Goal: Navigation & Orientation: Find specific page/section

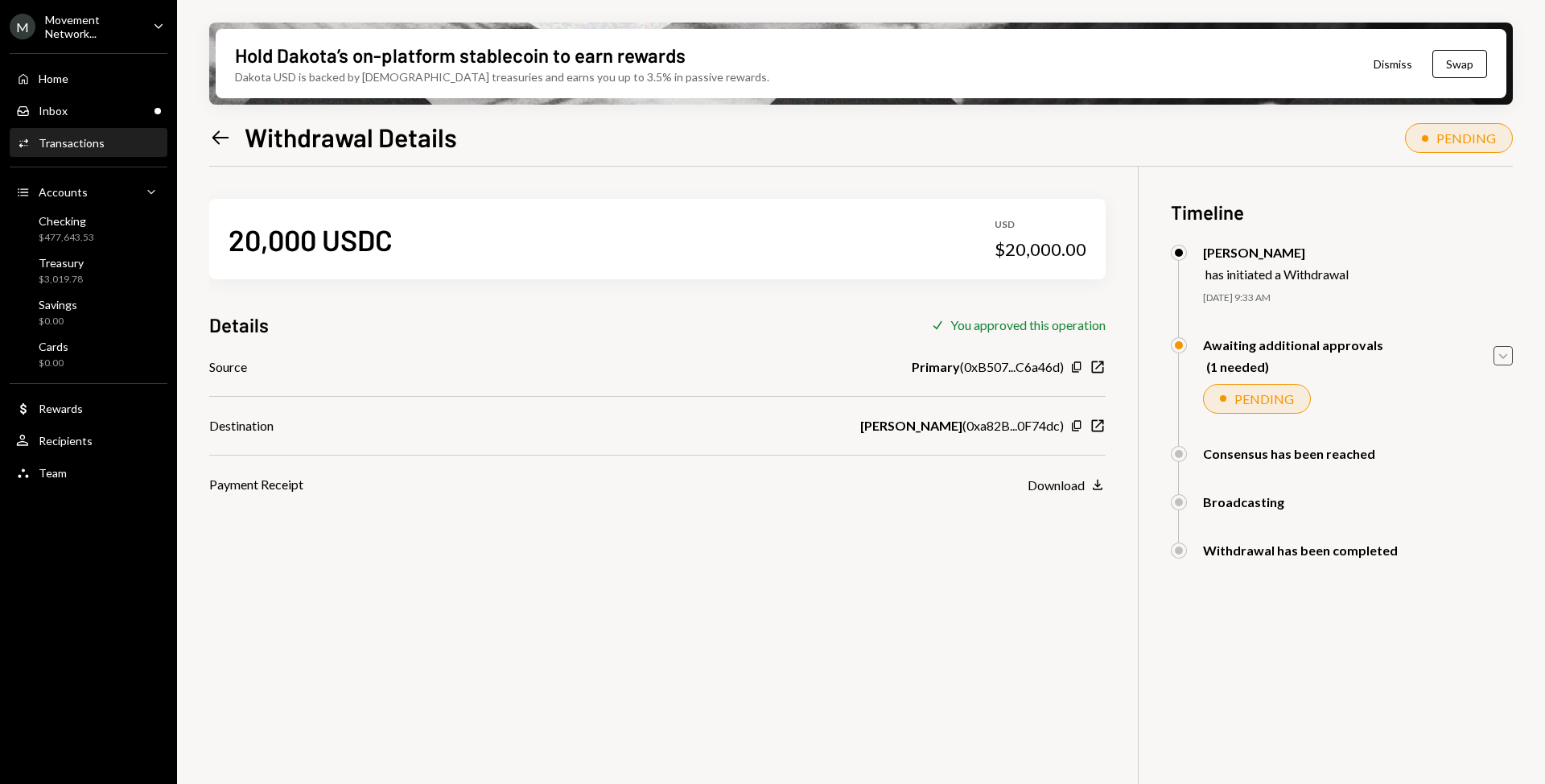
click at [1496, 355] on icon "Caret Down" at bounding box center [1503, 356] width 18 height 18
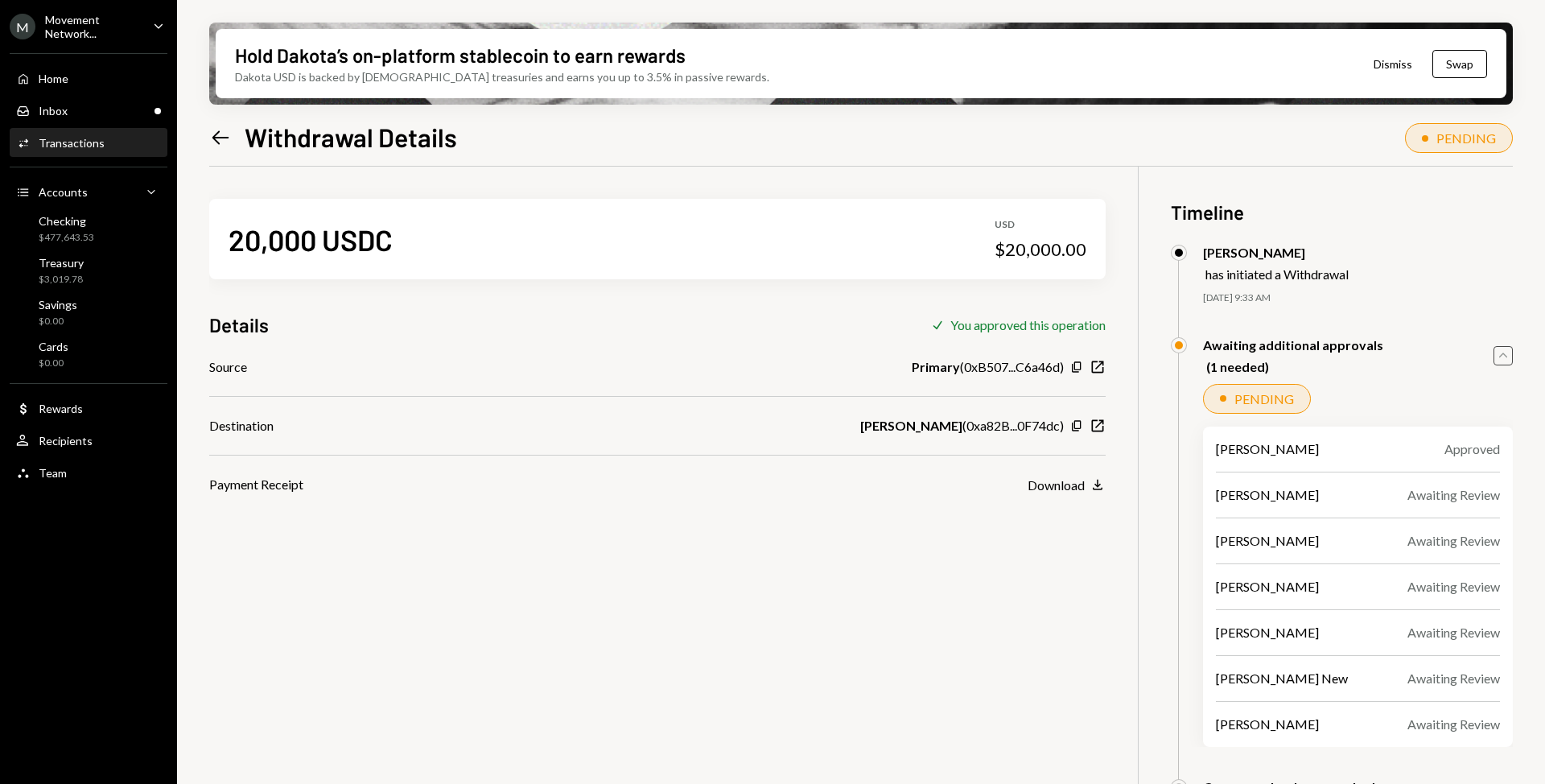
click at [1496, 355] on icon "Caret Up" at bounding box center [1503, 356] width 18 height 18
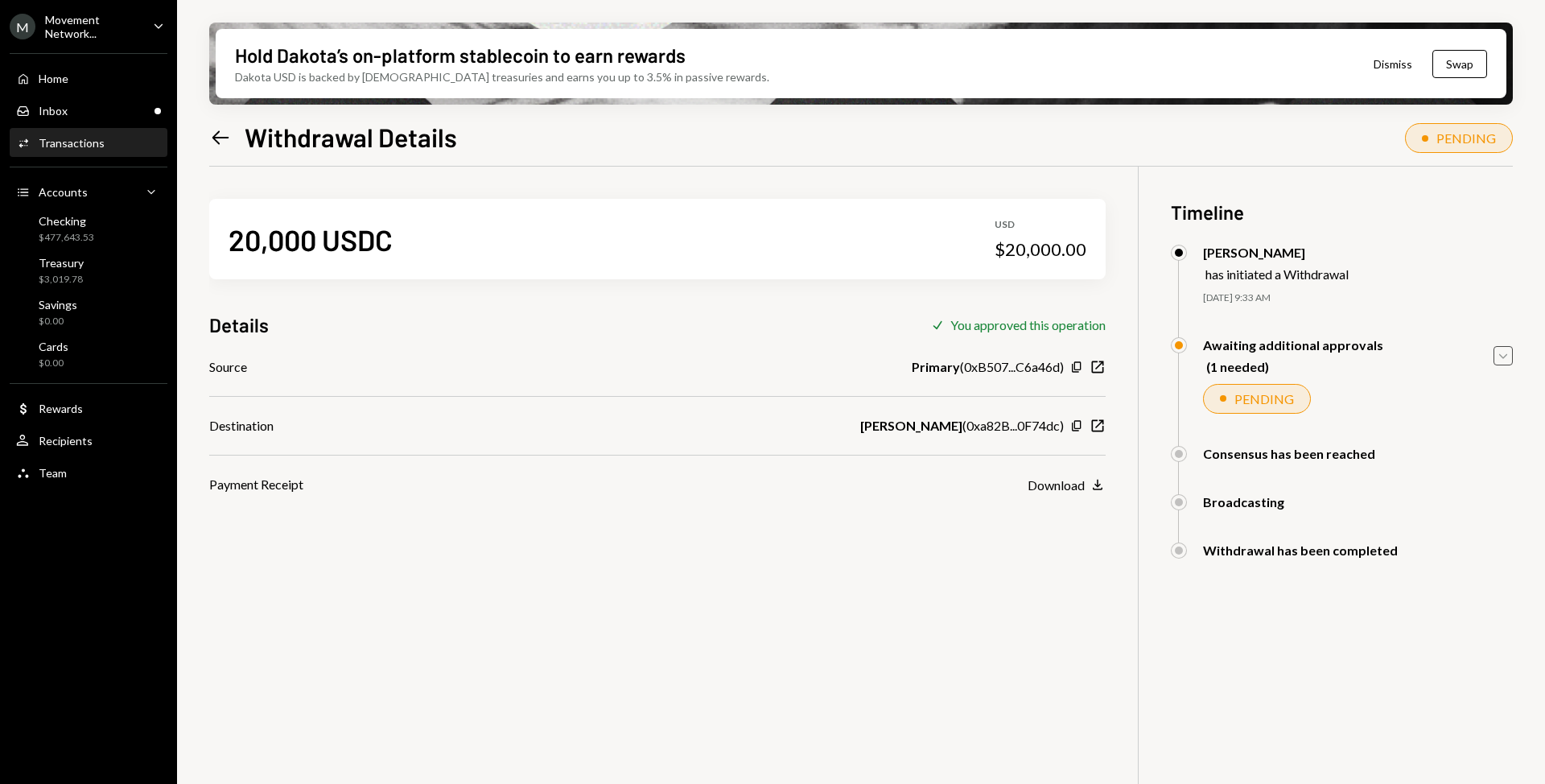
click at [138, 28] on div "Movement Network..." at bounding box center [93, 26] width 95 height 27
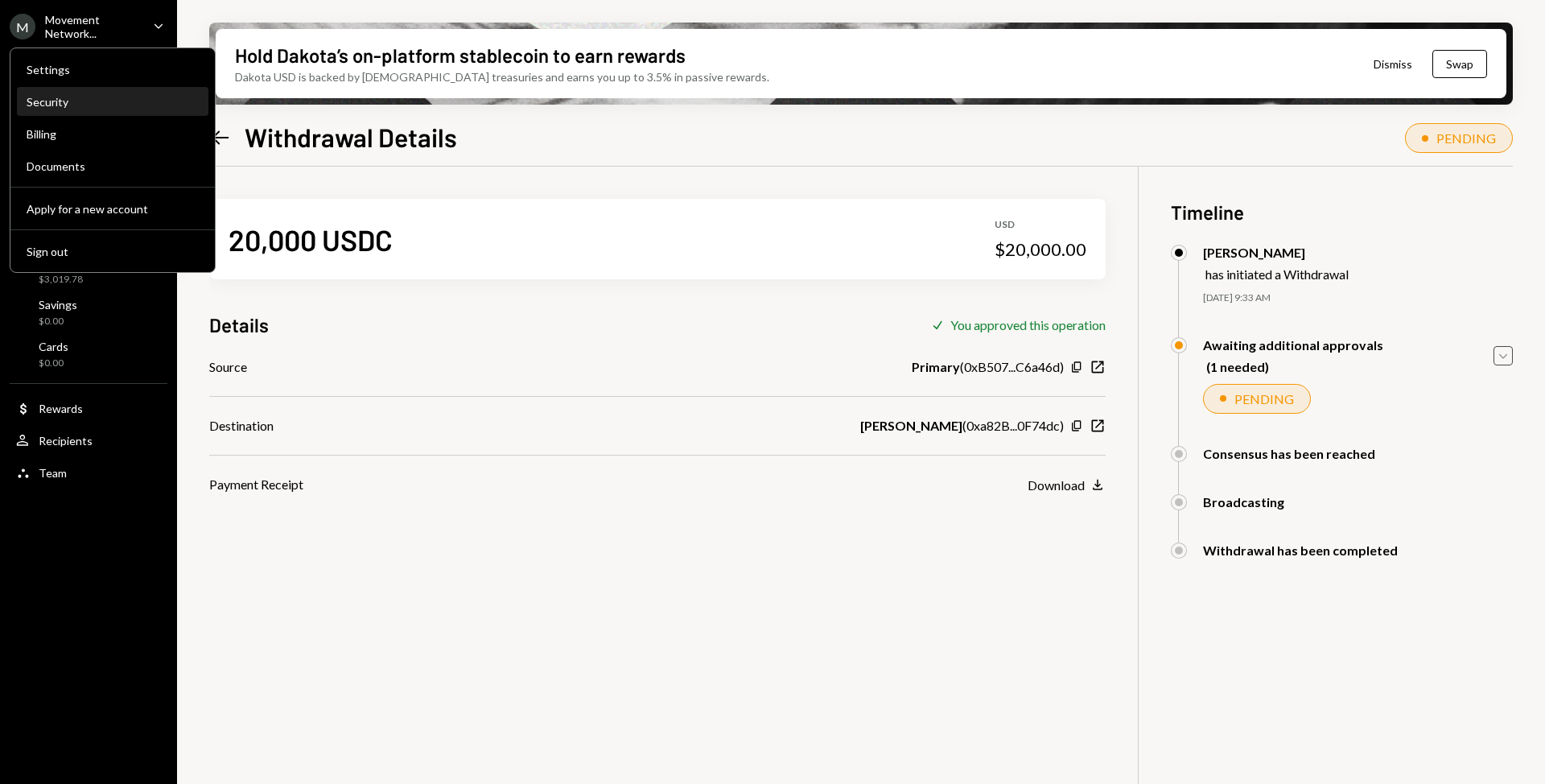
click at [75, 97] on div "Security" at bounding box center [113, 101] width 172 height 13
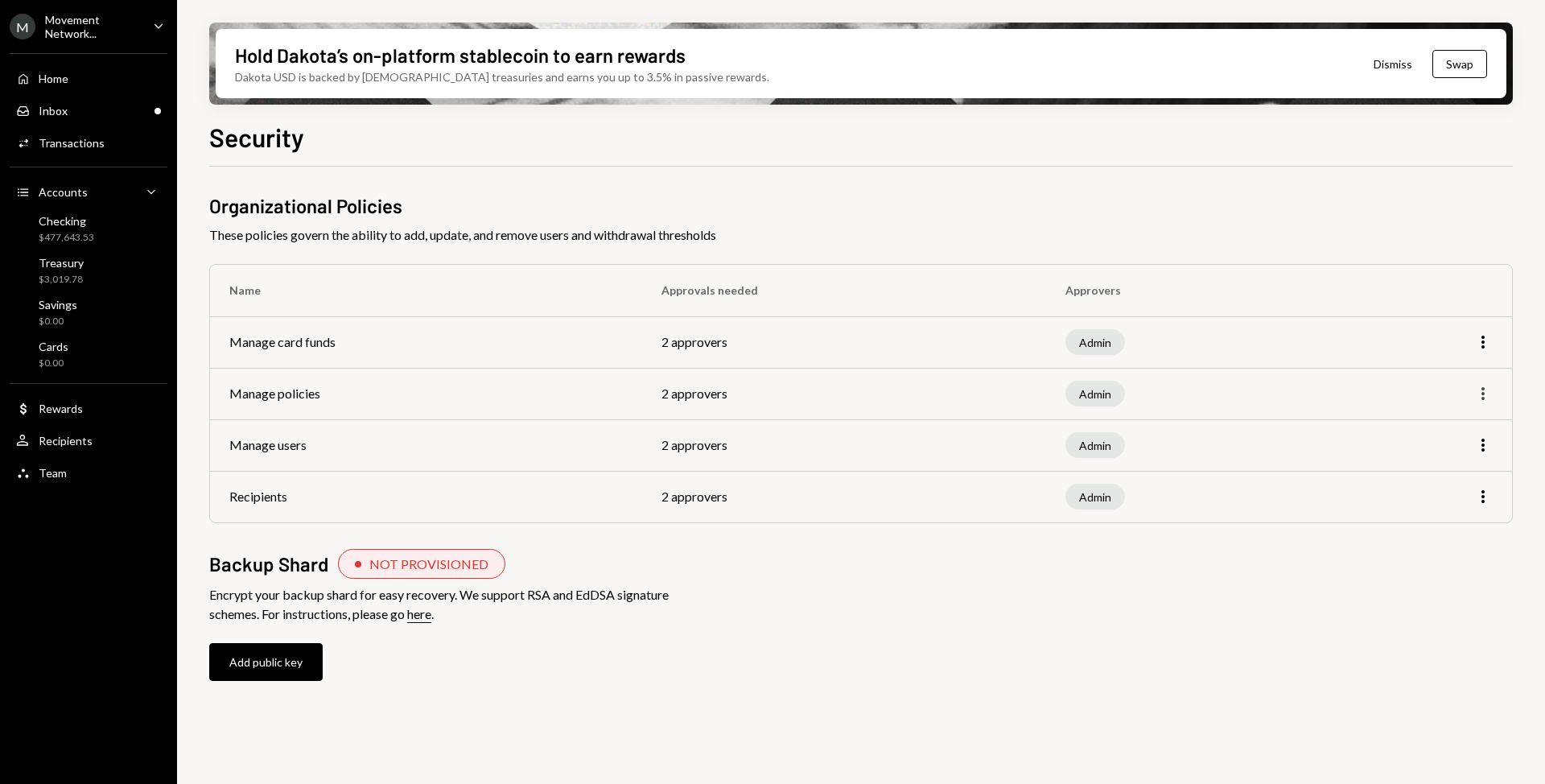
click at [1490, 392] on icon "More" at bounding box center [1483, 393] width 19 height 19
click at [1140, 710] on div "Organizational Policies These policies govern the ability to add, update, and r…" at bounding box center [861, 452] width 1304 height 520
click at [81, 104] on div "Inbox Inbox" at bounding box center [88, 111] width 145 height 14
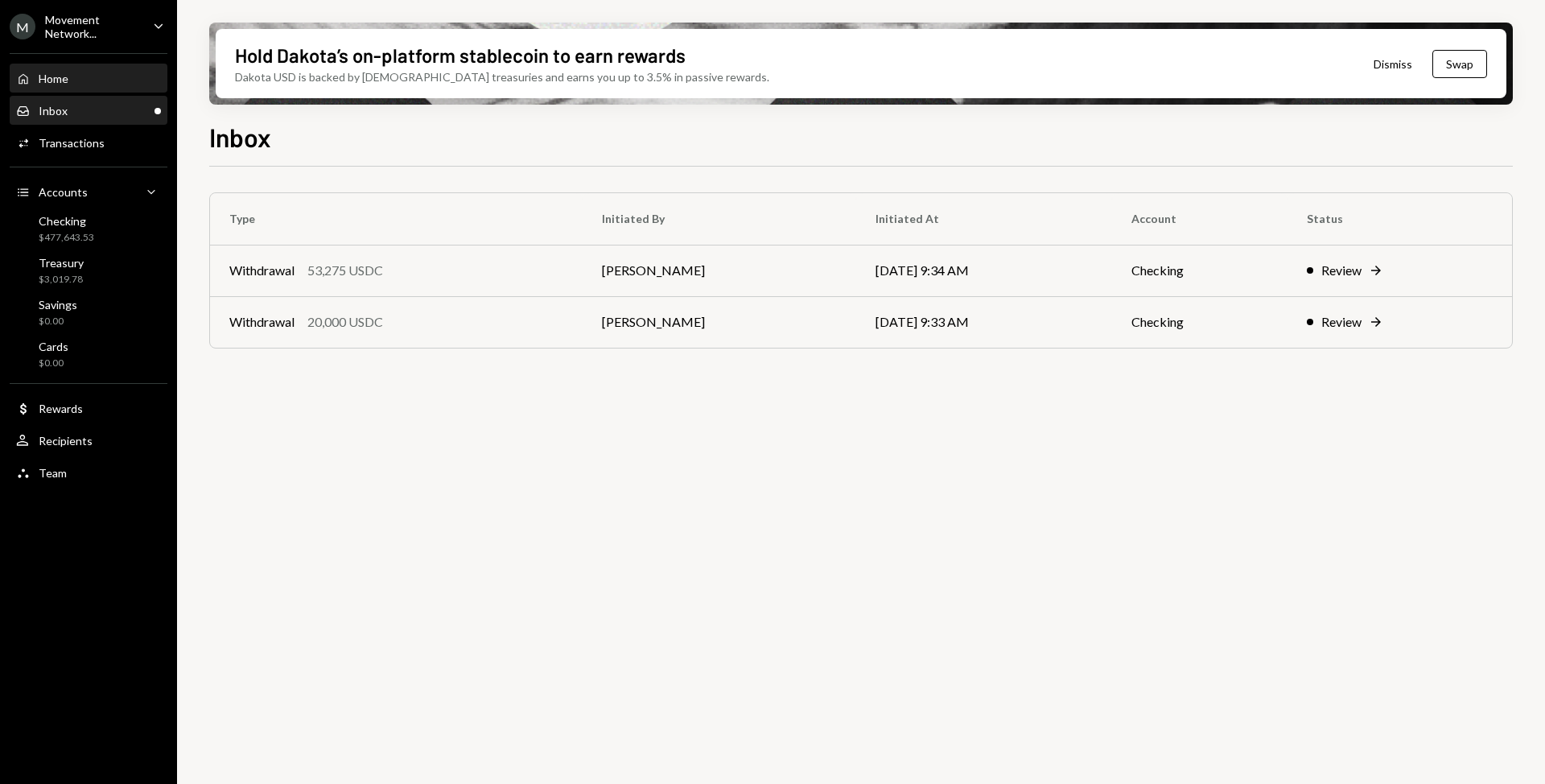
click at [77, 72] on div "Home Home" at bounding box center [88, 78] width 145 height 14
